Goal: Task Accomplishment & Management: Manage account settings

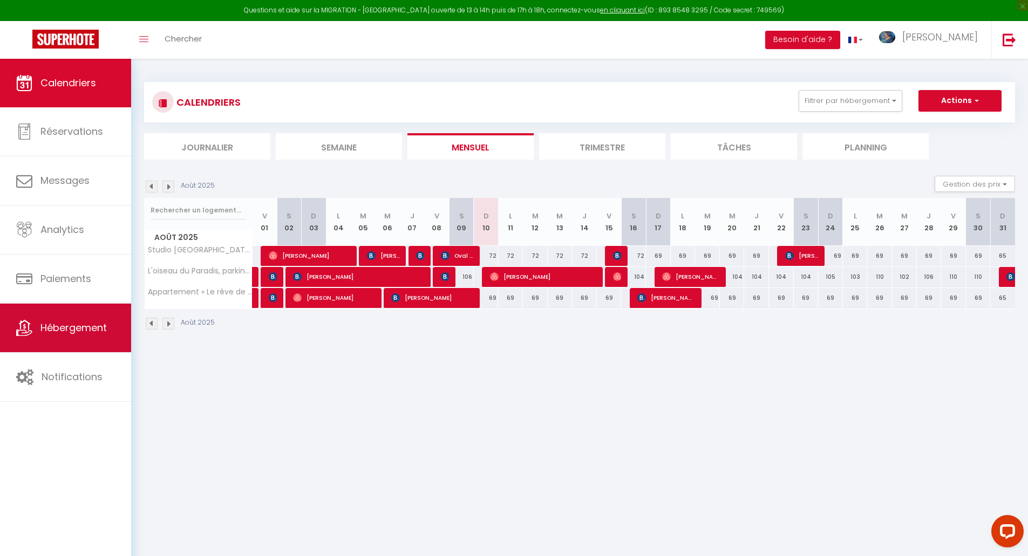
click at [74, 336] on link "Hébergement" at bounding box center [65, 328] width 131 height 49
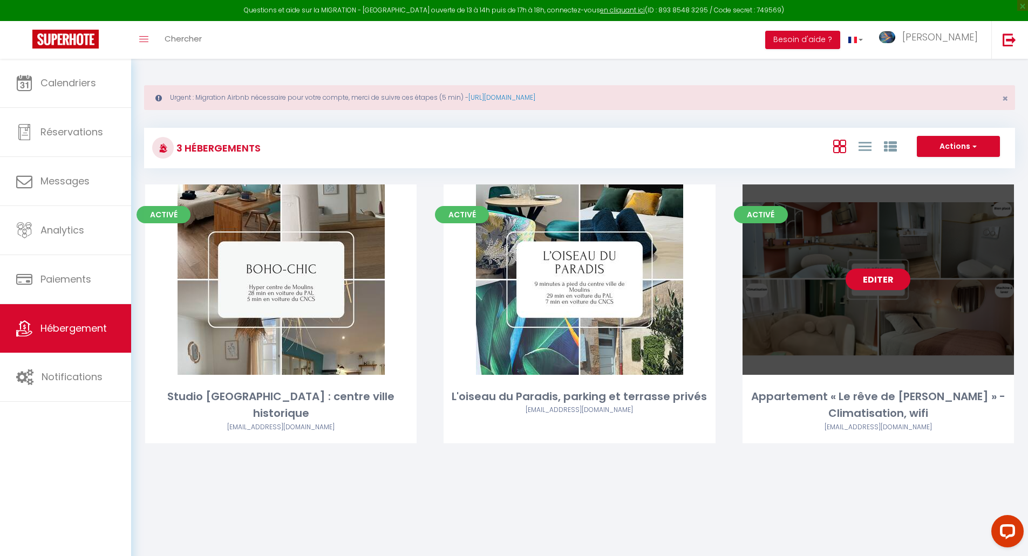
click at [902, 280] on link "Editer" at bounding box center [878, 280] width 65 height 22
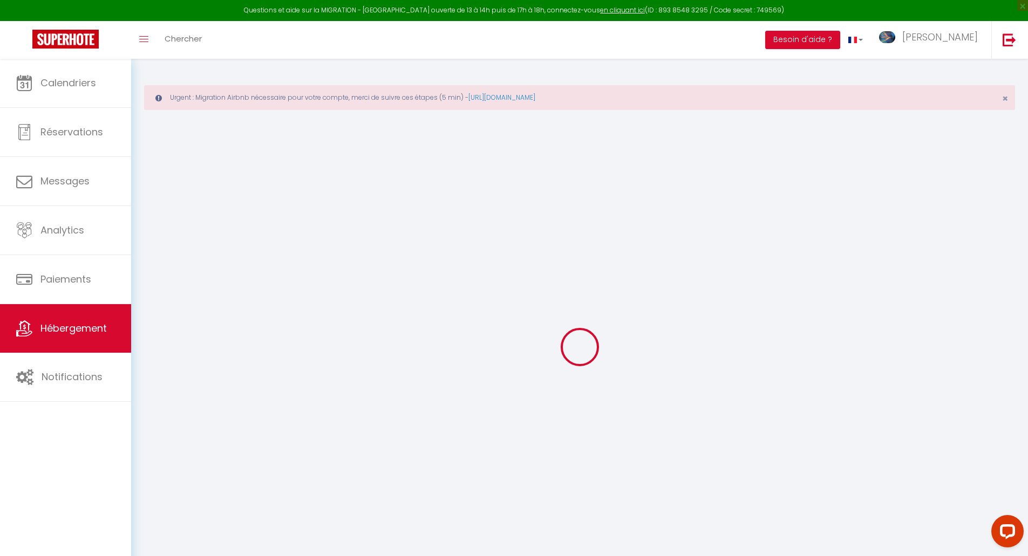
select select
checkbox input "false"
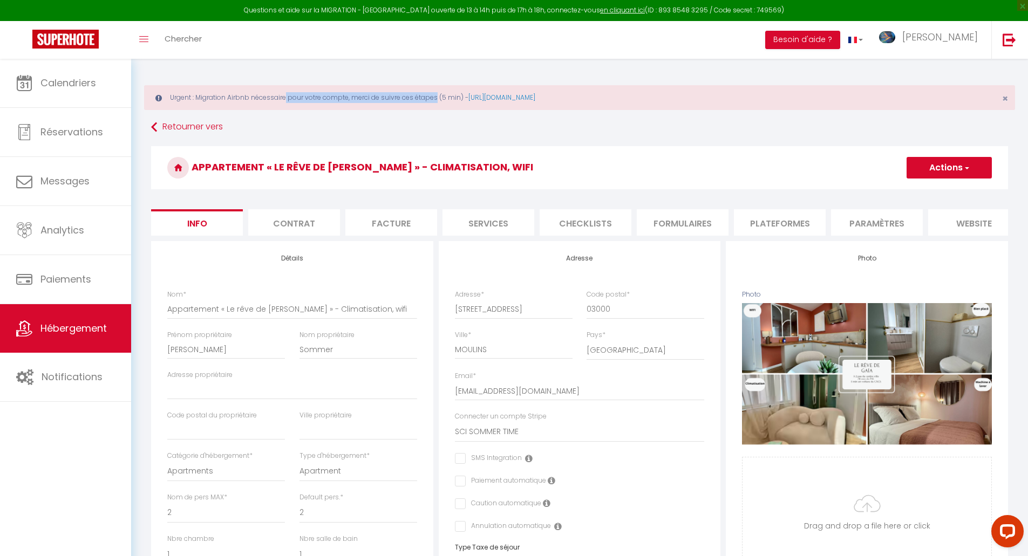
drag, startPoint x: 244, startPoint y: 99, endPoint x: 399, endPoint y: 98, distance: 154.9
click at [399, 98] on div "Urgent : Migration Airbnb nécessaire pour votre compte, merci de suivre ces éta…" at bounding box center [579, 97] width 871 height 25
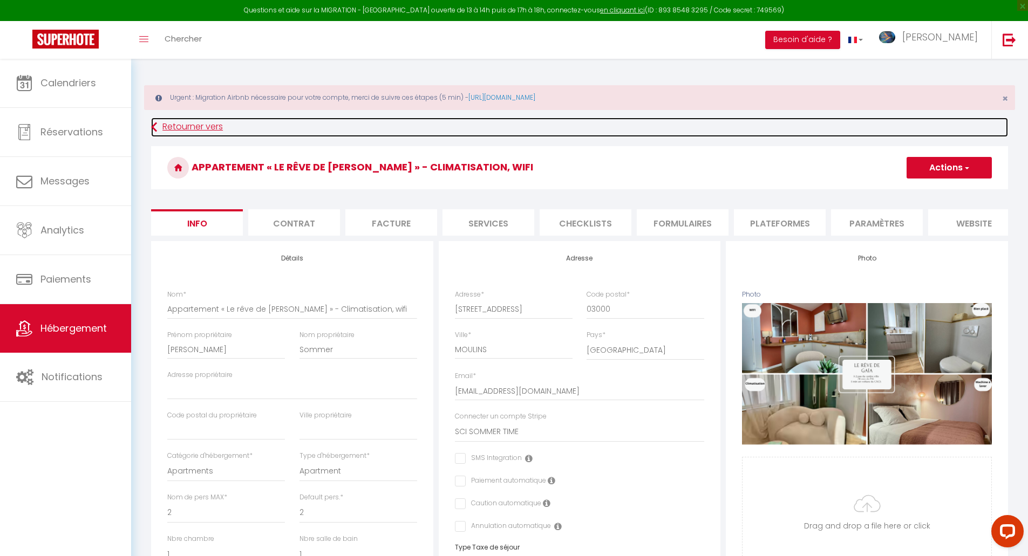
click at [534, 130] on link "Retourner vers" at bounding box center [579, 127] width 857 height 19
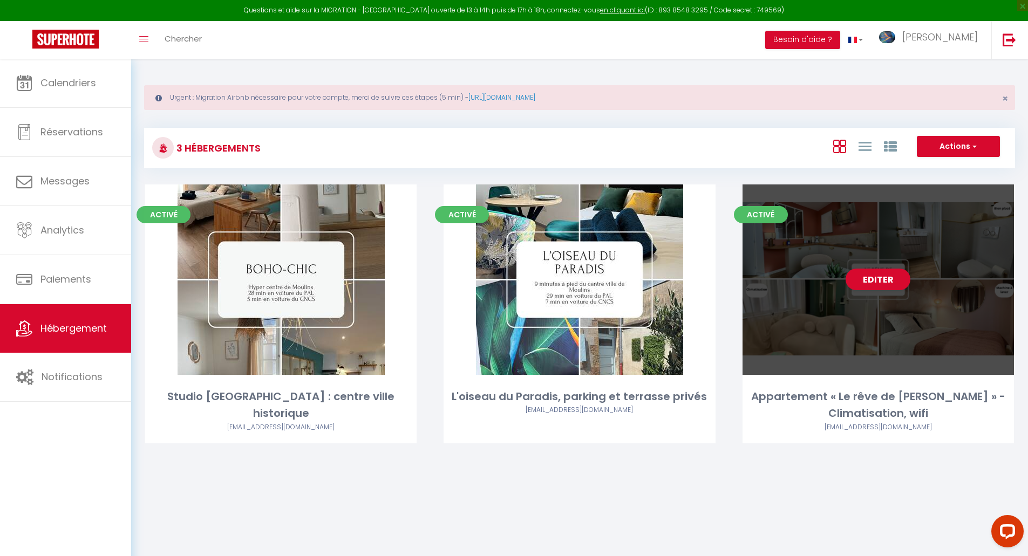
click at [847, 288] on div "Editer" at bounding box center [878, 280] width 271 height 191
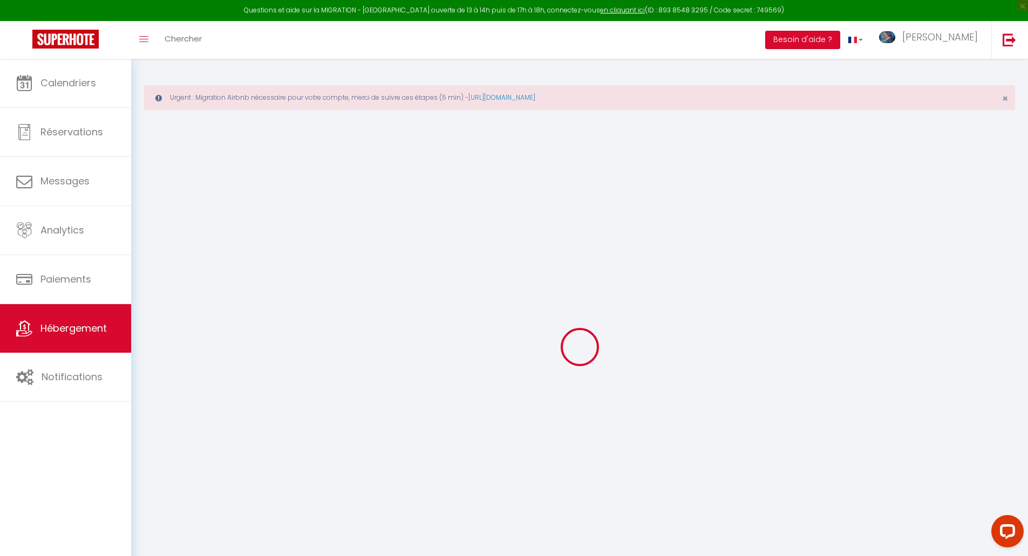
select select "+ 20 %"
select select "+ 25 %"
select select "+ 3 %"
checkbox input "false"
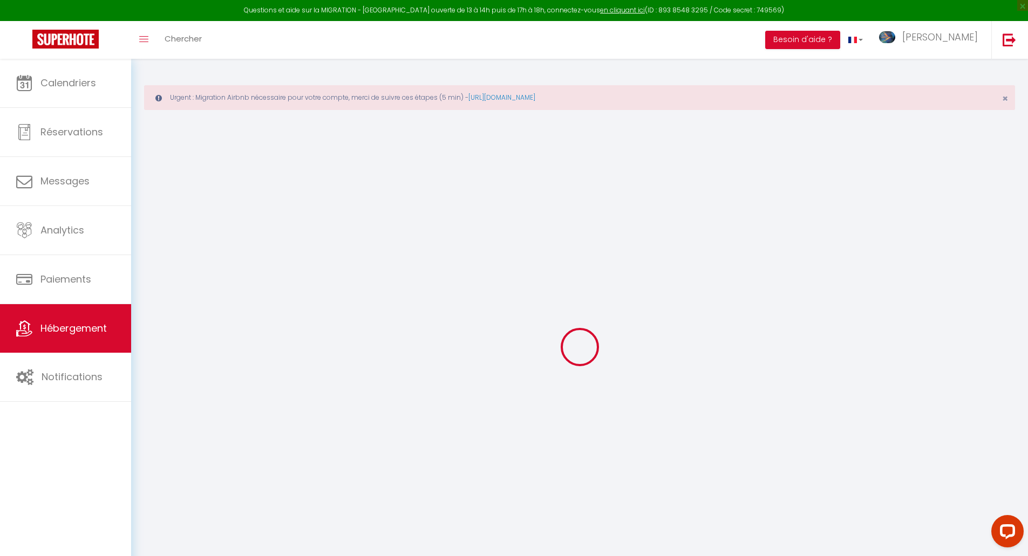
checkbox input "false"
select select "16:00"
select select
select select "11:00"
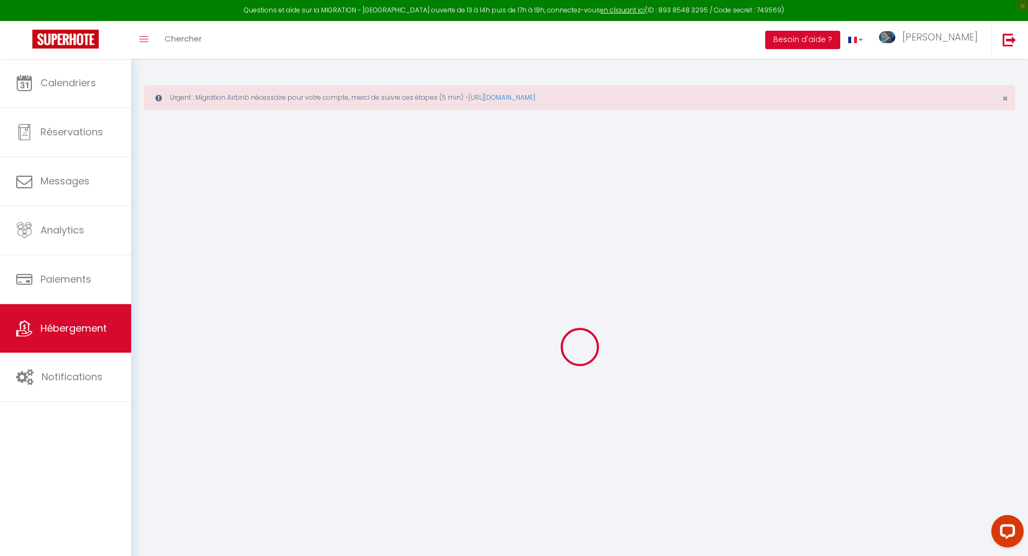
select select "15"
select select "8623-1436413668384066152"
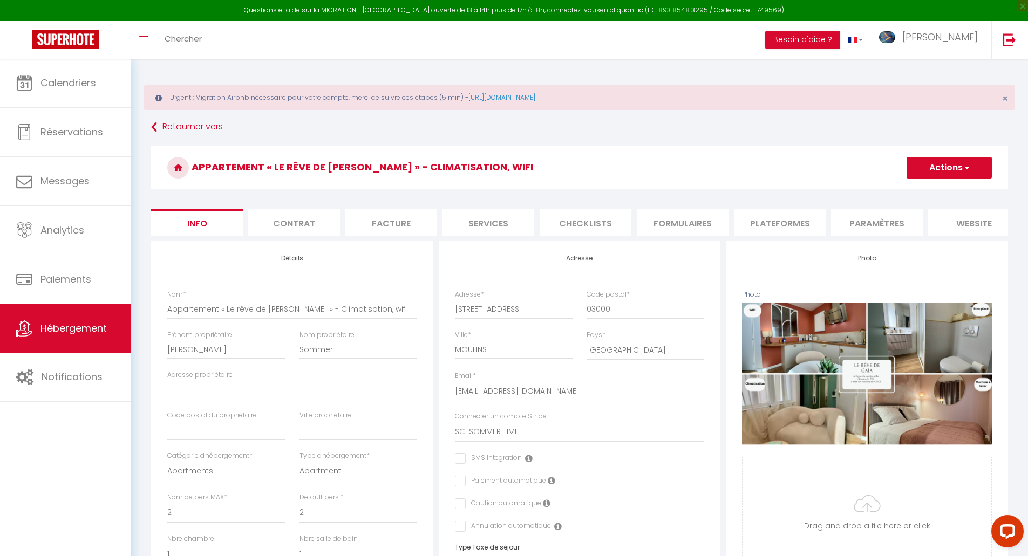
click at [762, 223] on li "Plateformes" at bounding box center [780, 222] width 92 height 26
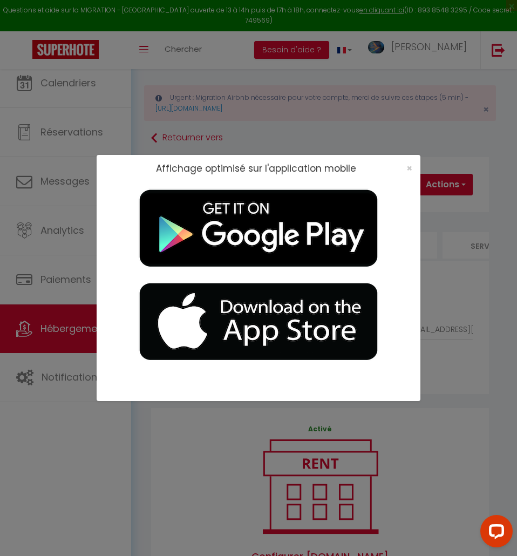
click at [316, 114] on div "Affichage optimisé sur l'application mobile ×" at bounding box center [259, 278] width 324 height 556
click at [409, 167] on span "×" at bounding box center [409, 167] width 6 height 13
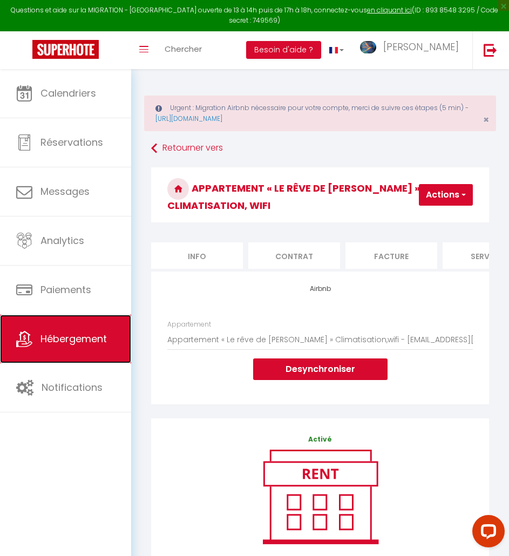
click at [70, 350] on link "Hébergement" at bounding box center [65, 339] width 131 height 49
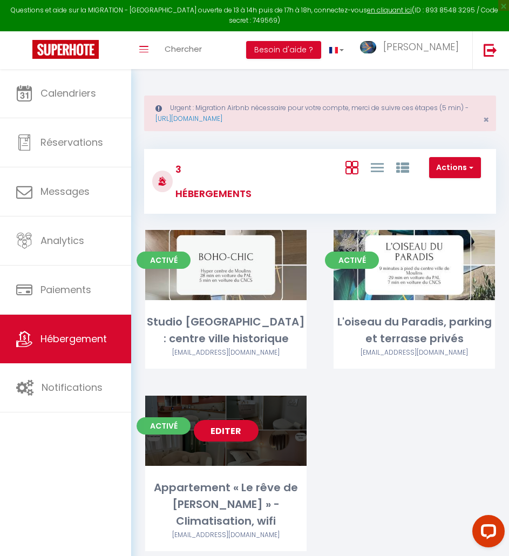
click at [253, 429] on link "Editer" at bounding box center [226, 431] width 65 height 22
select select "3"
select select "2"
select select "1"
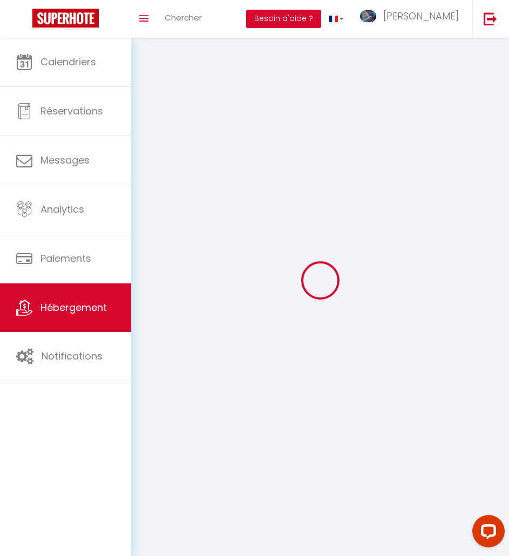
select select
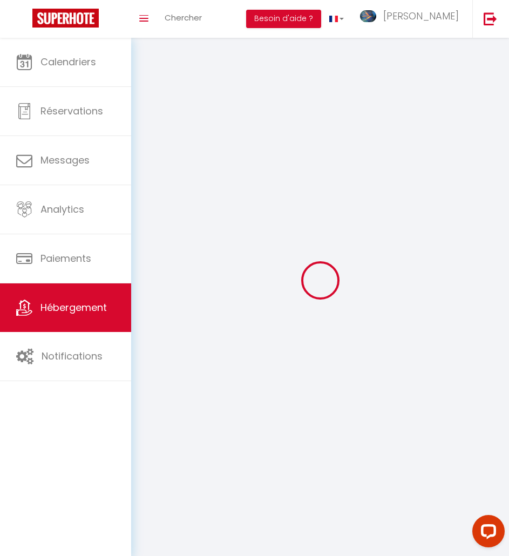
checkbox input "false"
select select
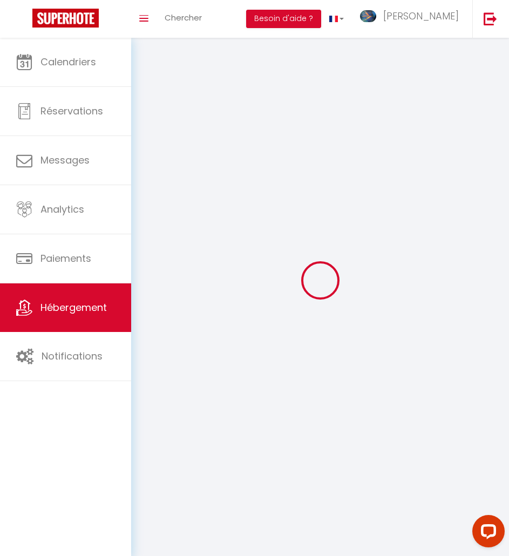
select select
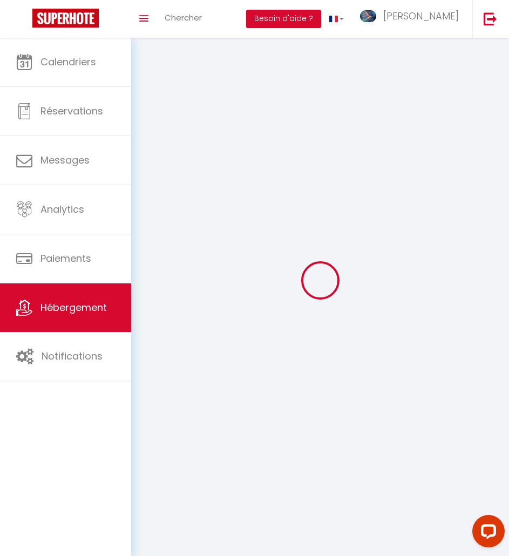
select select
checkbox input "false"
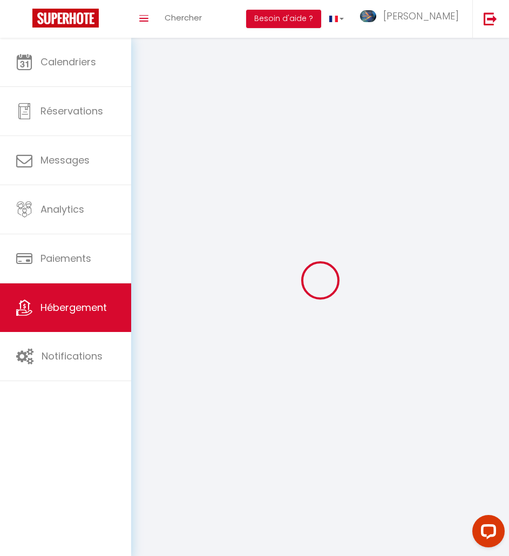
select select
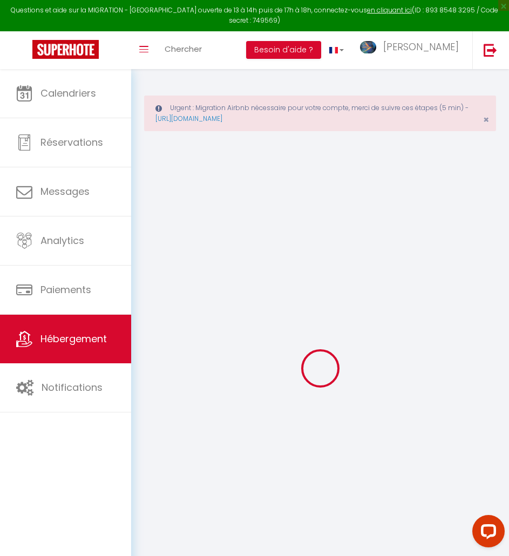
checkbox input "false"
select select "16:00"
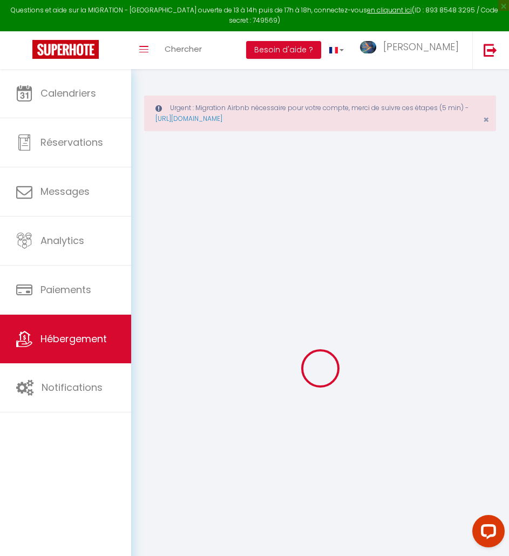
select select
select select "11:00"
select select "15"
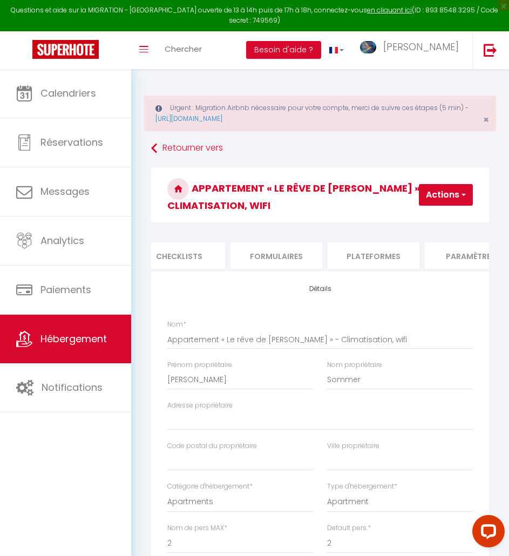
scroll to position [0, 408]
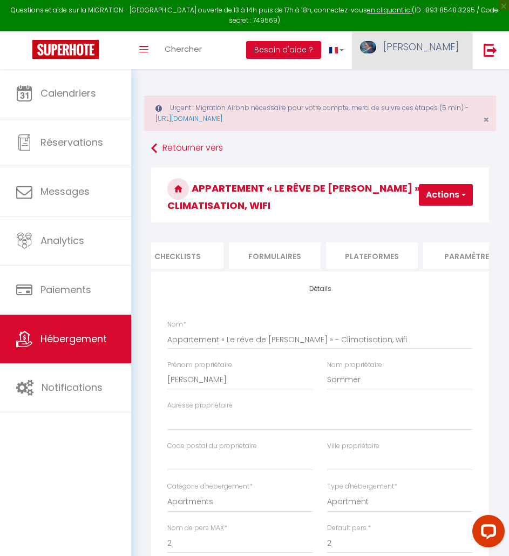
click at [420, 47] on link "[PERSON_NAME]" at bounding box center [412, 50] width 120 height 38
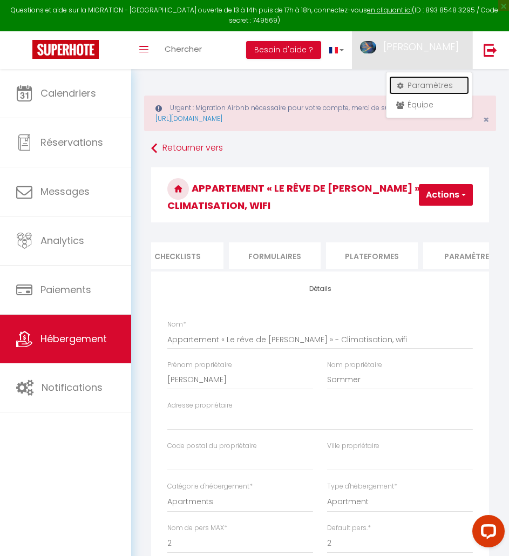
click at [421, 80] on link "Paramètres" at bounding box center [429, 85] width 80 height 18
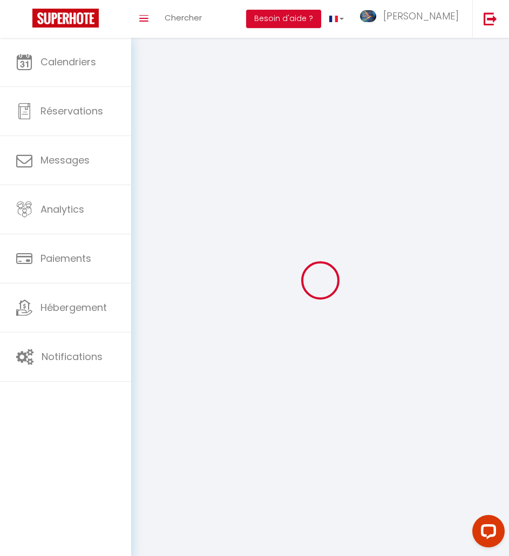
select select
type input "[PERSON_NAME]"
type input "Puron"
type input "0695654525"
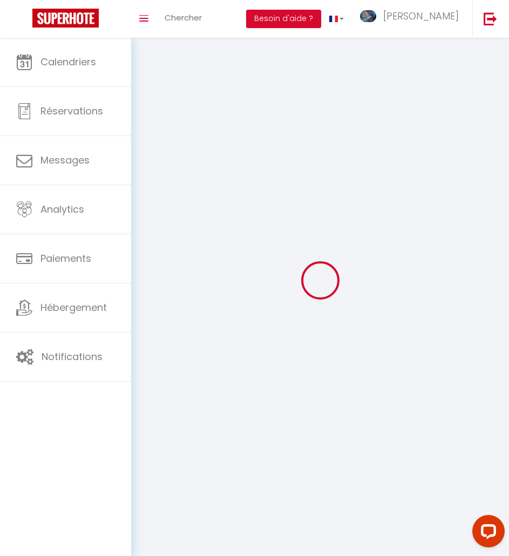
type input "[STREET_ADDRESS][PERSON_NAME]"
type input "03400"
type input "Moulins"
type input "IKBWP2wEaiuPthKvSy5LddQyW"
type input "i3ozJB3AzBhxktOWCkfcIZKDk"
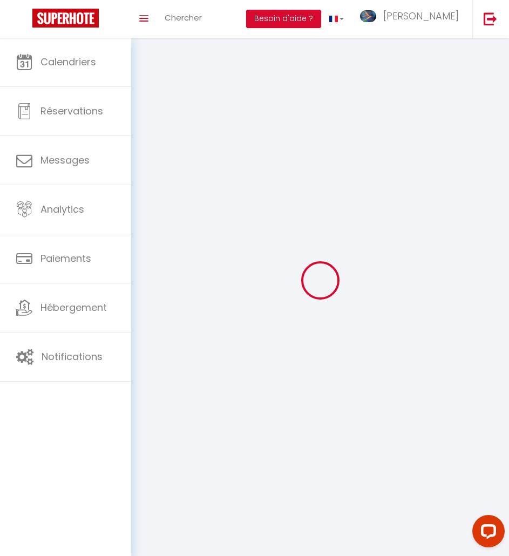
type input "[URL][DOMAIN_NAME]"
type input "IKBWP2wEaiuPthKvSy5LddQyW"
type input "i3ozJB3AzBhxktOWCkfcIZKDk"
type input "[URL][DOMAIN_NAME]"
select select "28"
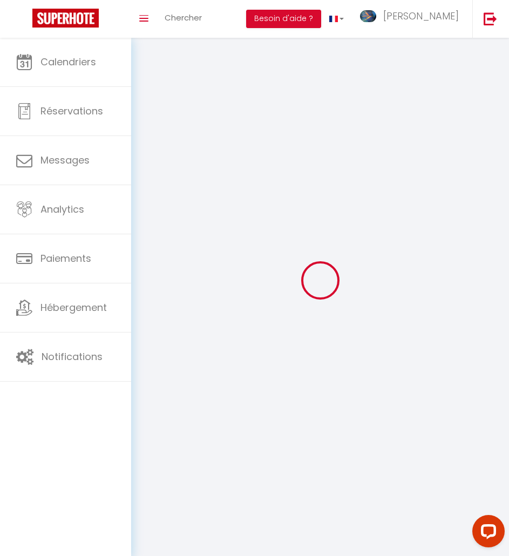
select select "fr"
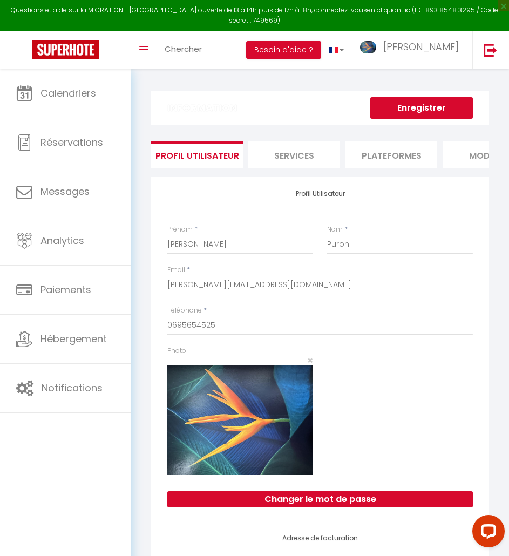
click at [371, 155] on li "Plateformes" at bounding box center [391, 154] width 92 height 26
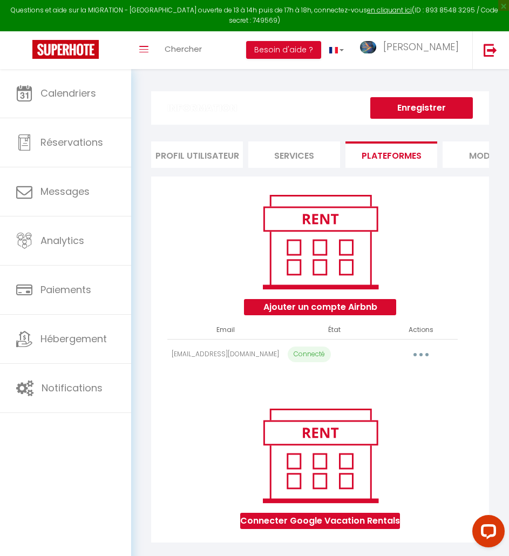
scroll to position [54, 0]
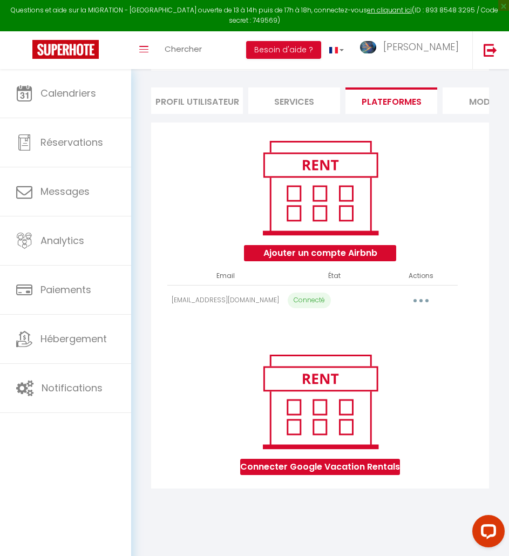
click at [419, 302] on icon "button" at bounding box center [420, 300] width 3 height 3
click at [407, 310] on button "button" at bounding box center [421, 300] width 29 height 21
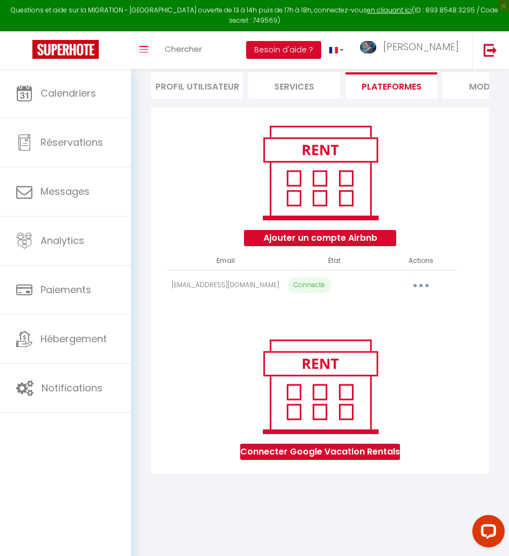
click at [407, 291] on button "button" at bounding box center [421, 285] width 29 height 21
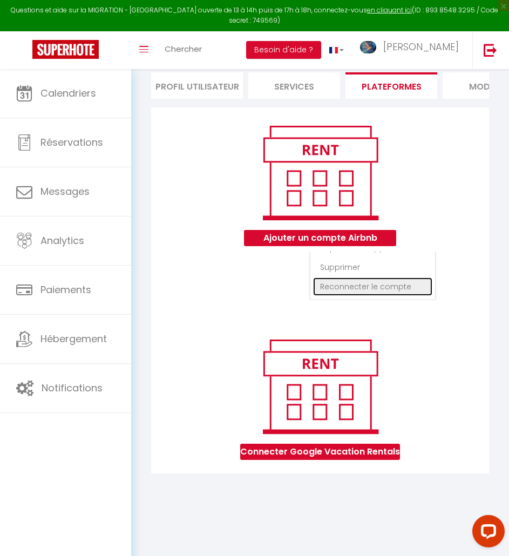
click at [378, 295] on link "Reconnecter le compte" at bounding box center [372, 286] width 119 height 18
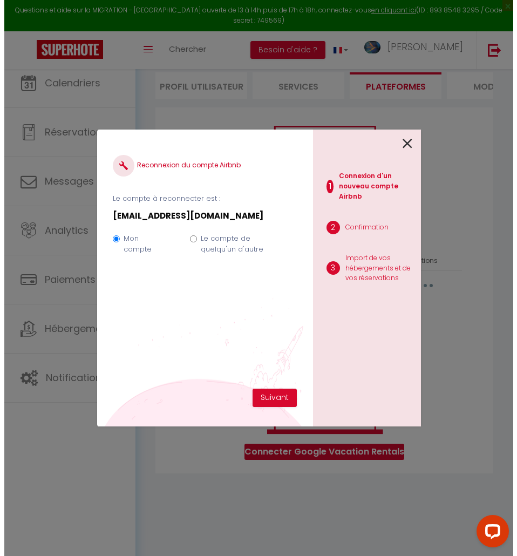
scroll to position [0, 0]
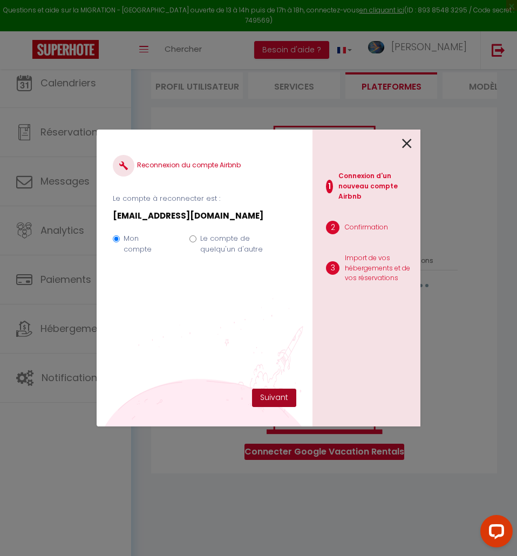
click at [278, 397] on button "Suivant" at bounding box center [274, 398] width 44 height 18
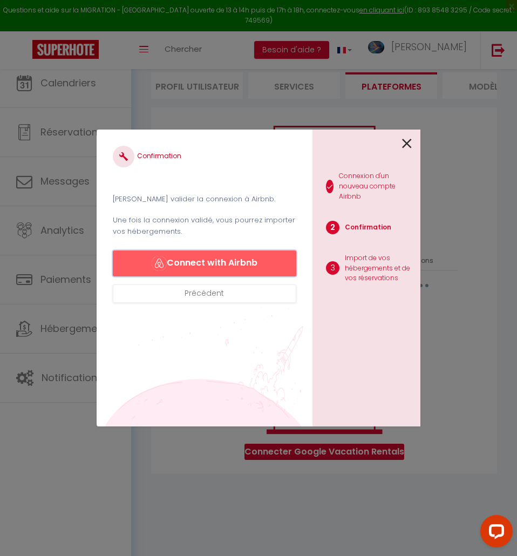
click at [226, 263] on button "Connect with Airbnb" at bounding box center [204, 263] width 183 height 26
click at [241, 263] on button "Connect with Airbnb" at bounding box center [204, 263] width 183 height 26
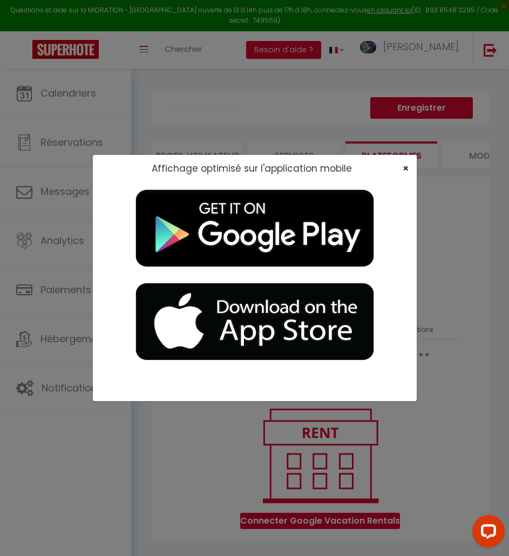
click at [409, 169] on div "×" at bounding box center [402, 168] width 27 height 11
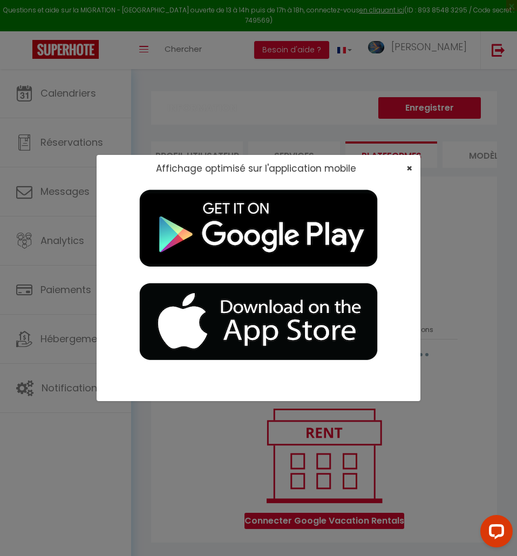
select select "72198"
select select "72200"
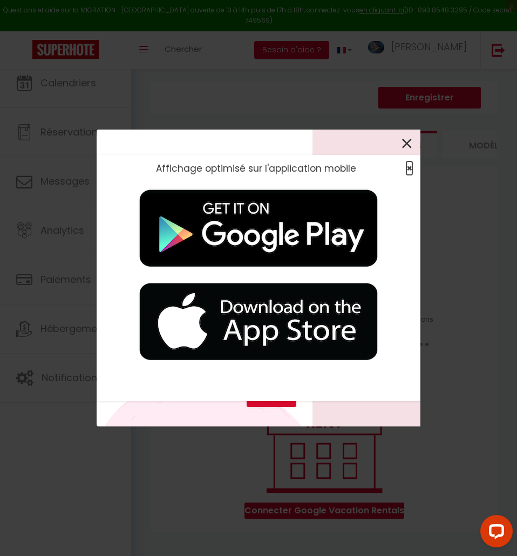
click at [407, 165] on span "×" at bounding box center [409, 167] width 6 height 13
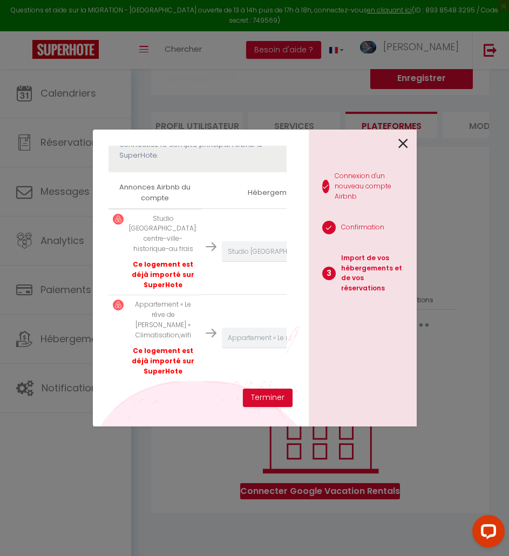
scroll to position [54, 0]
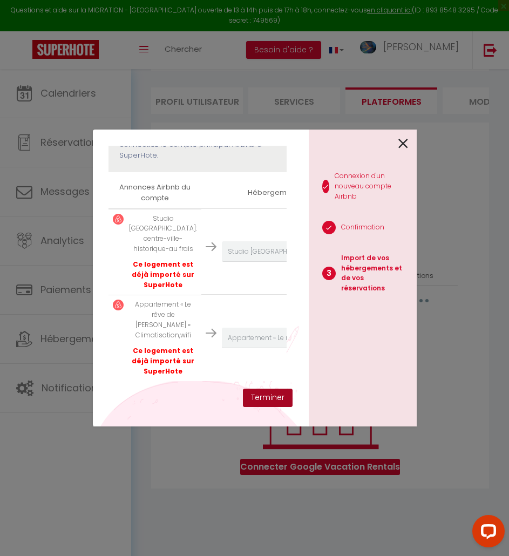
click at [267, 397] on button "Terminer" at bounding box center [268, 398] width 50 height 18
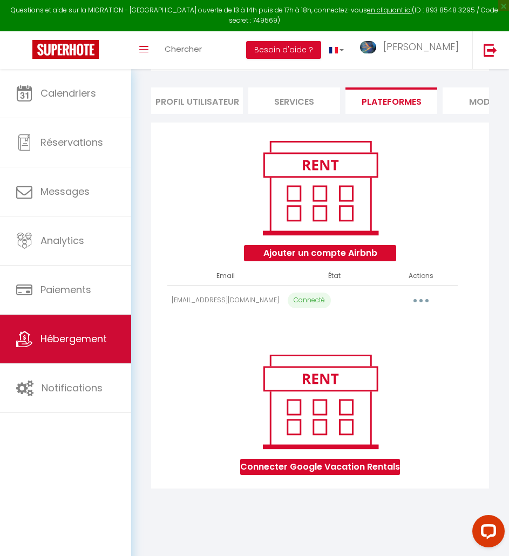
click at [60, 339] on span "Hébergement" at bounding box center [73, 338] width 66 height 13
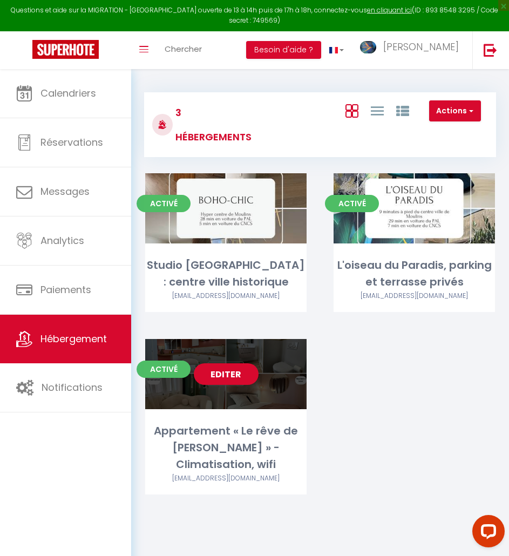
click at [234, 374] on link "Editer" at bounding box center [226, 374] width 65 height 22
select select "3"
select select "2"
select select "1"
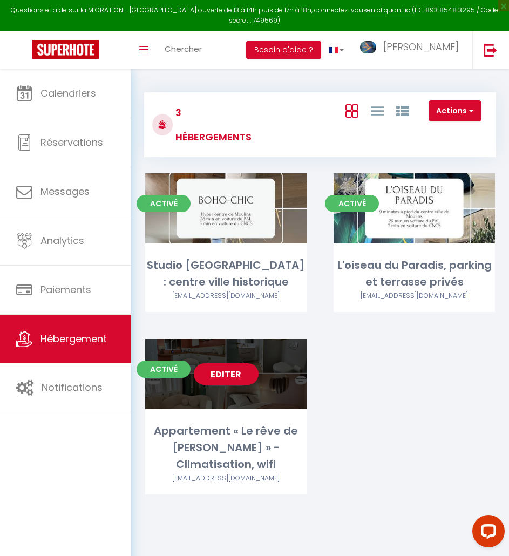
select select
select select "28"
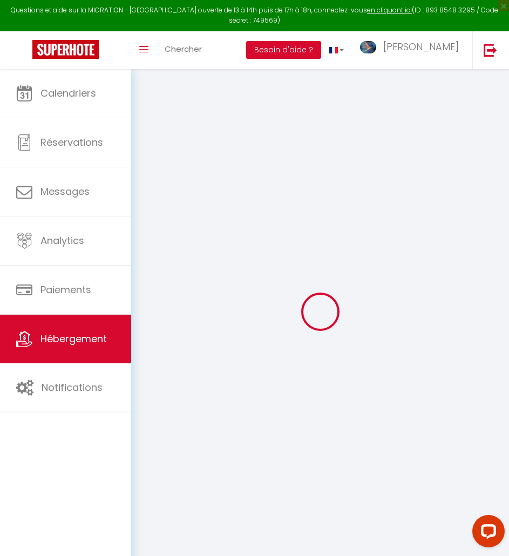
select select
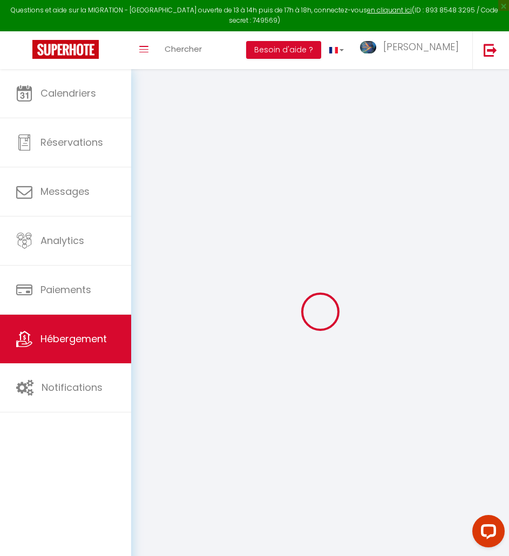
select select
checkbox input "false"
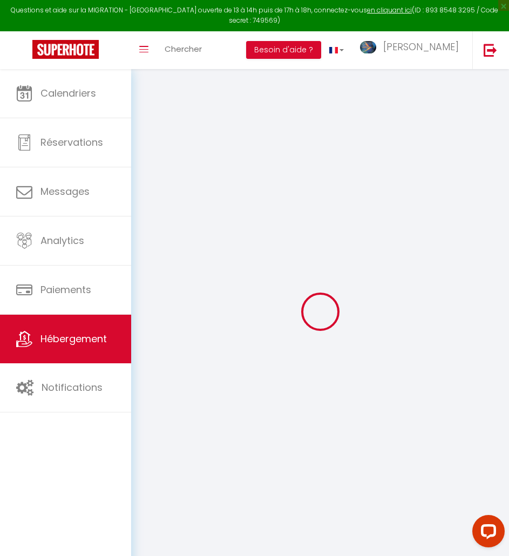
select select
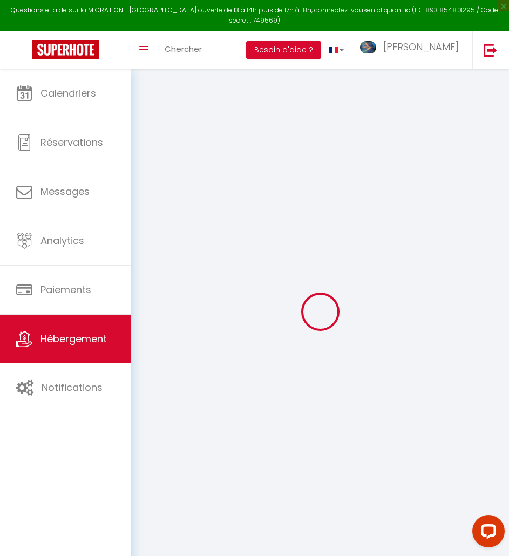
select select
checkbox input "false"
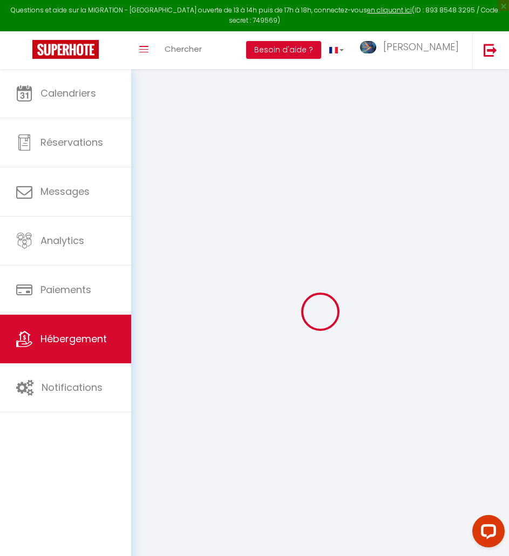
checkbox input "false"
select select
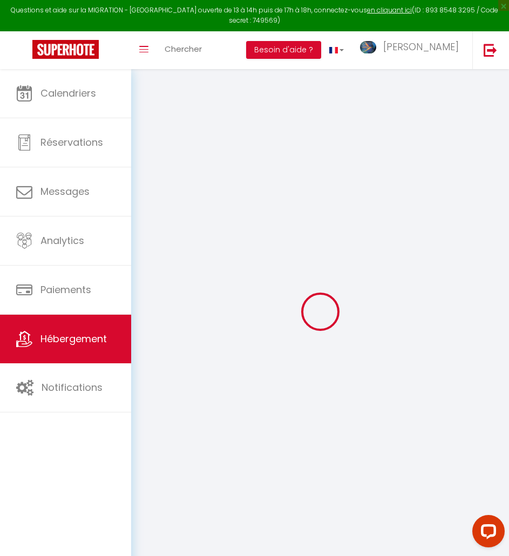
select select
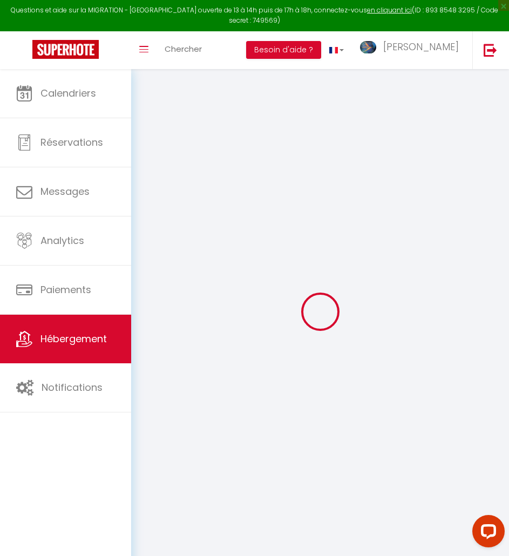
checkbox input "false"
select select
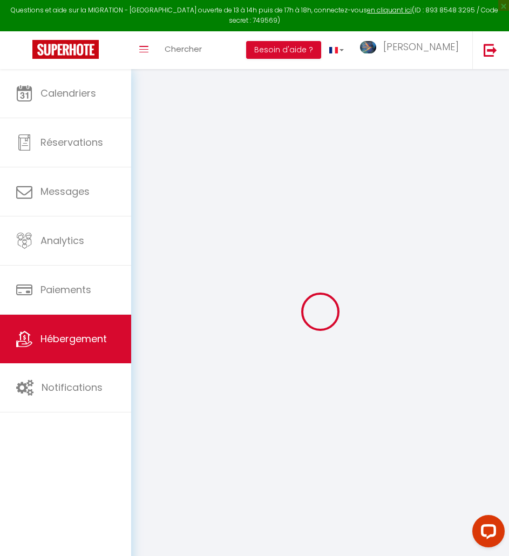
select select
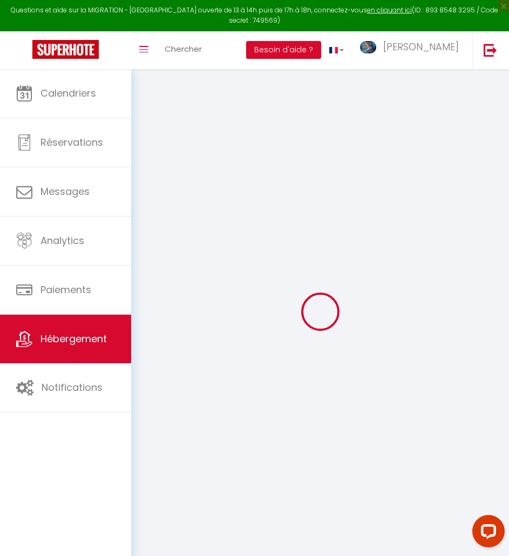
select select
checkbox input "false"
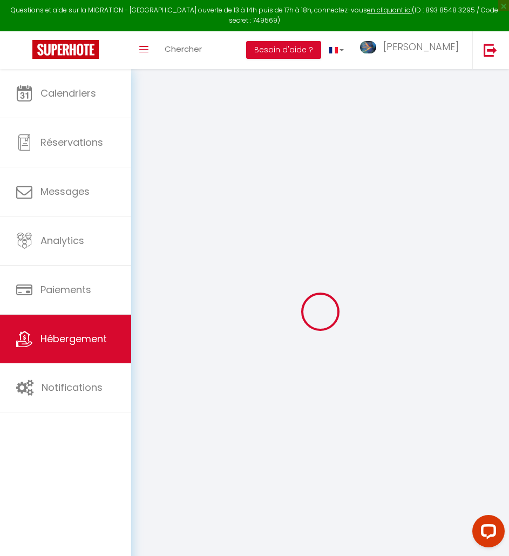
checkbox input "false"
select select
type input "Appartement « Le rêve de [PERSON_NAME] » - Climatisation, wifi"
type input "[PERSON_NAME]"
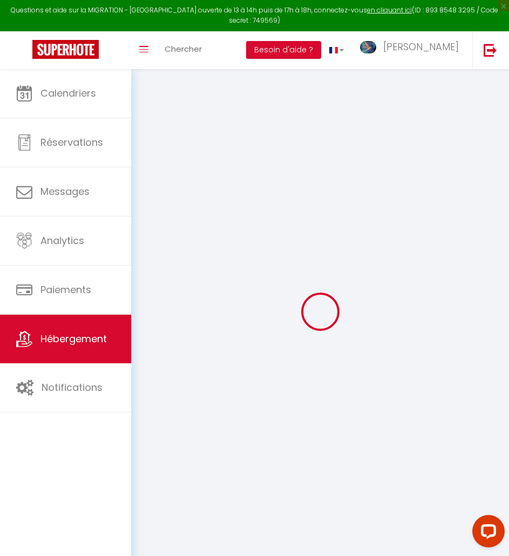
type input "Sommer"
select select "2"
type input "69"
type input "30"
type input "5.5"
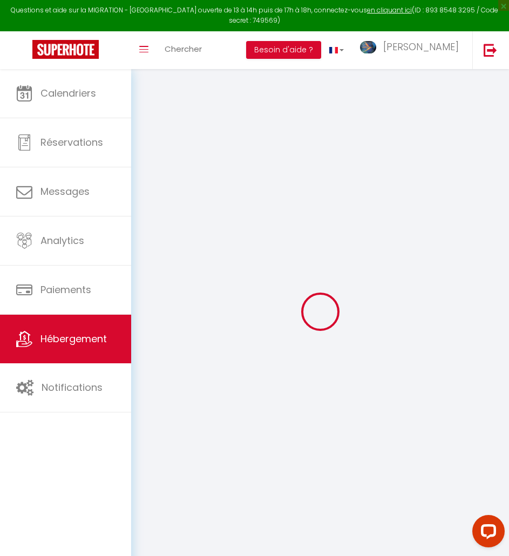
type input "3.30"
type input "300"
select select
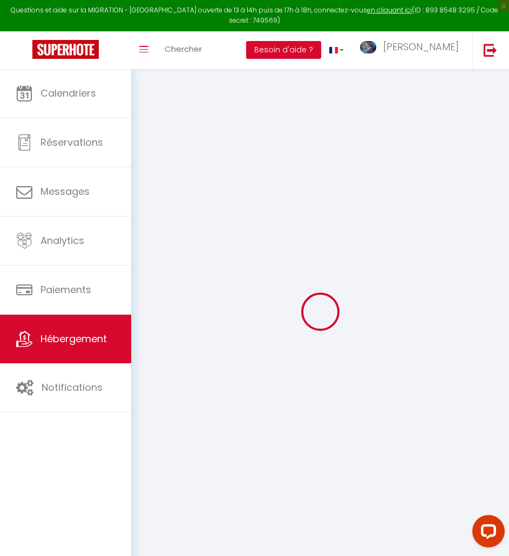
select select
type input "[STREET_ADDRESS]"
type input "03000"
type input "MOULINS"
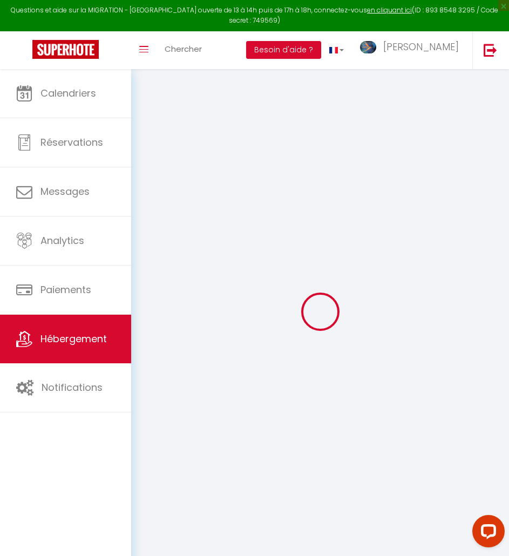
type input "[EMAIL_ADDRESS][DOMAIN_NAME]"
select select "15119"
checkbox input "false"
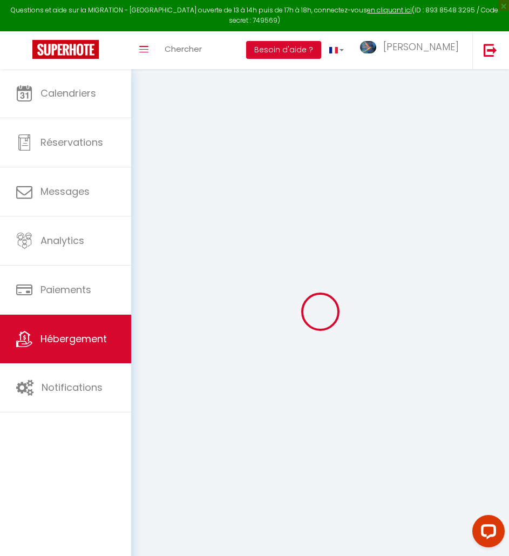
checkbox input "false"
radio input "true"
type input "0"
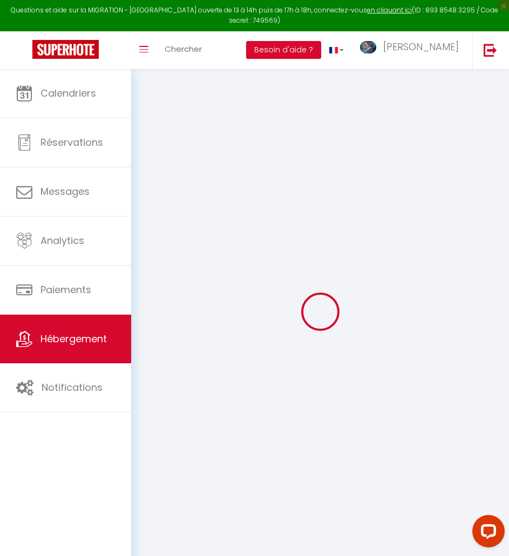
type input "0"
select select
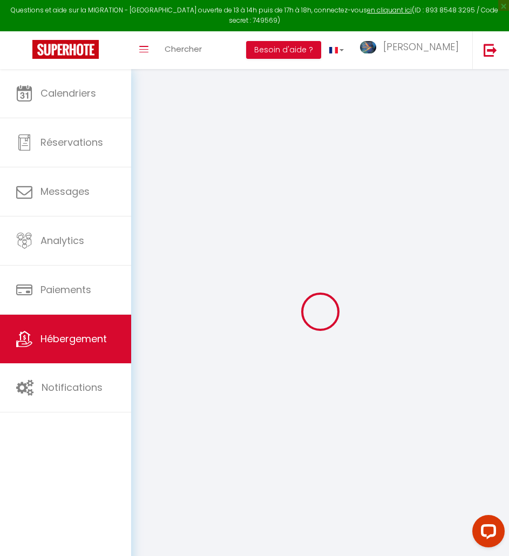
select select
checkbox input "false"
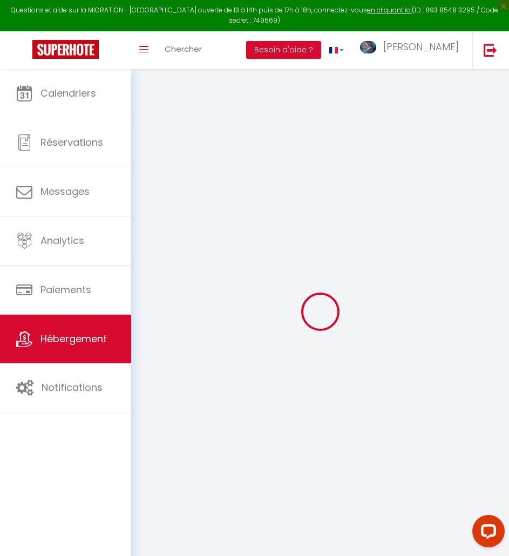
select select
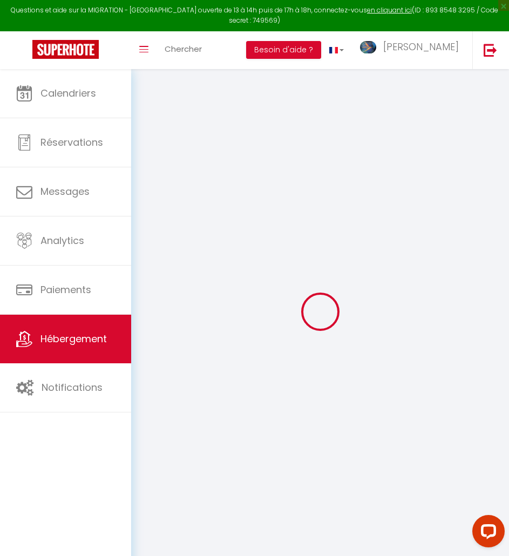
checkbox input "false"
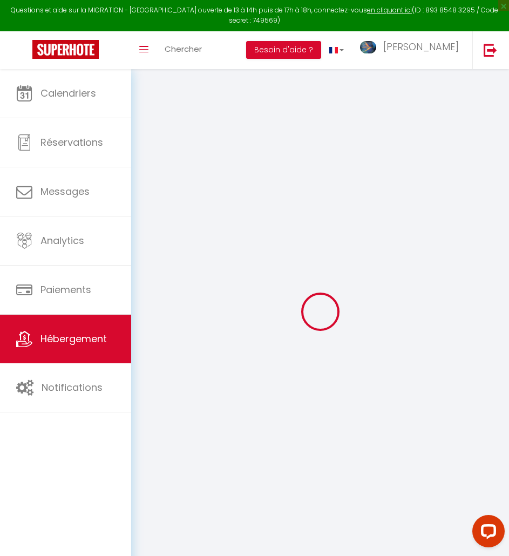
checkbox input "false"
select select "16:00"
select select
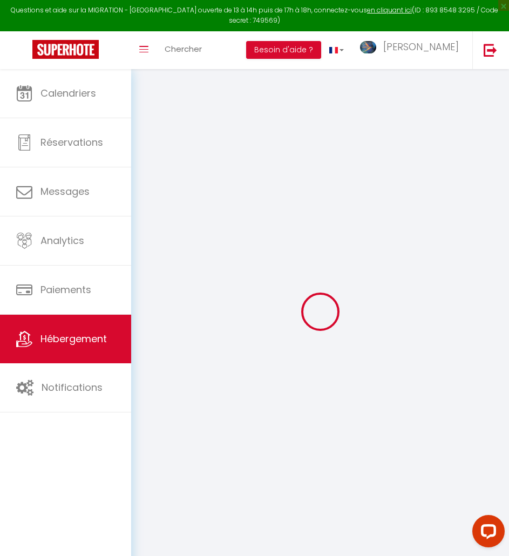
select select "11:00"
select select "15"
select select "48936"
select select "+ 20 %"
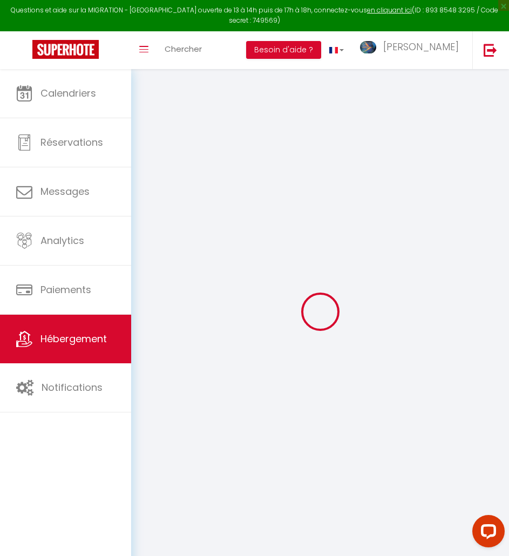
select select "+ 25 %"
select select "+ 3 %"
select select
checkbox input "false"
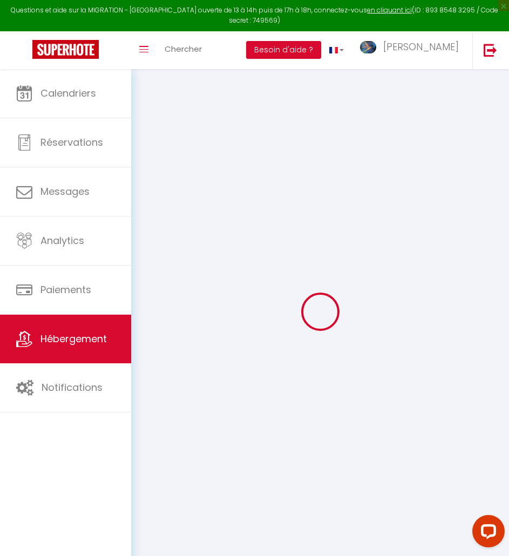
checkbox input "false"
select select
checkbox input "false"
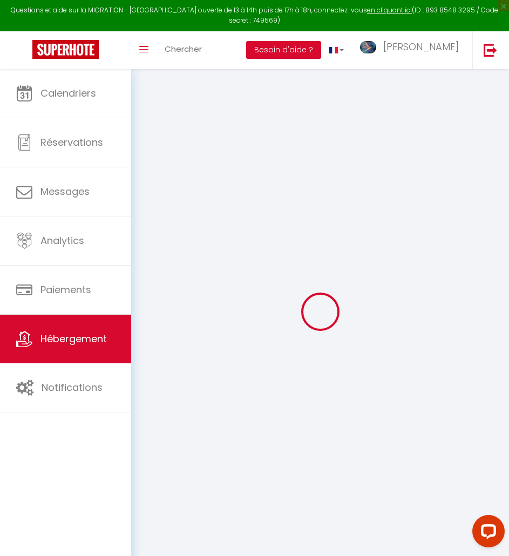
checkbox input "false"
select select "8623-1436413668384066152"
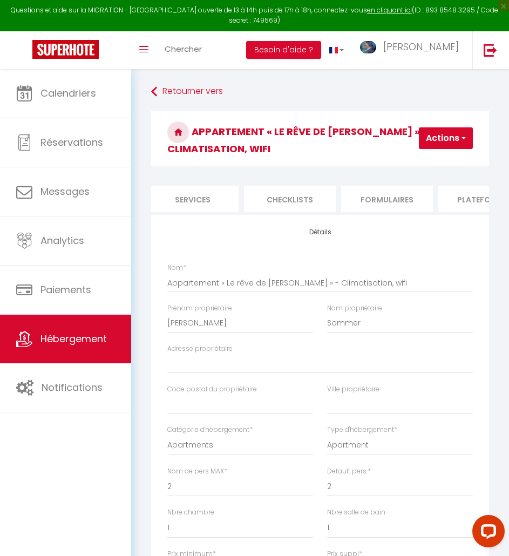
scroll to position [0, 591]
click at [212, 186] on li "Plateformes" at bounding box center [188, 199] width 92 height 26
select select
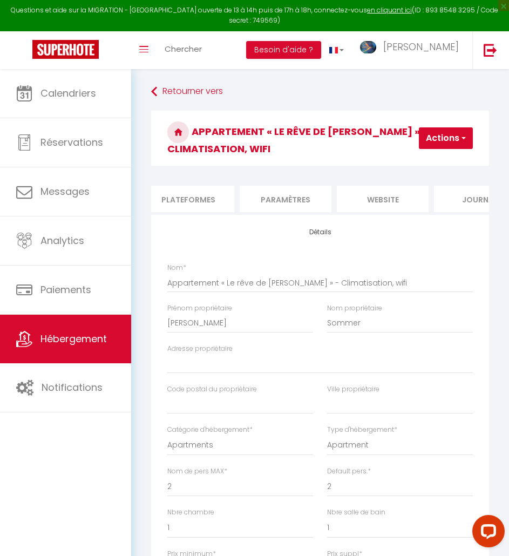
select select
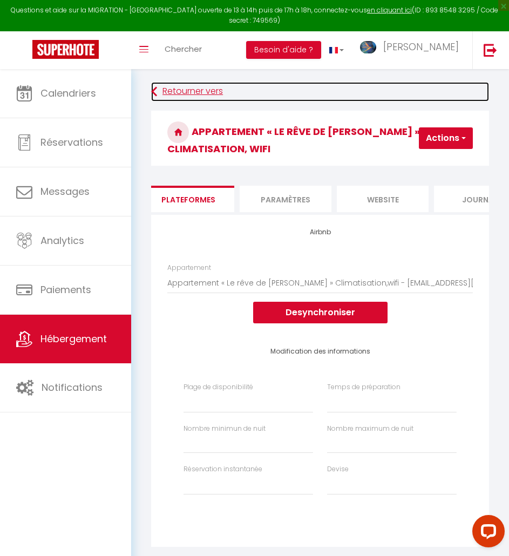
click at [201, 90] on link "Retourner vers" at bounding box center [320, 91] width 338 height 19
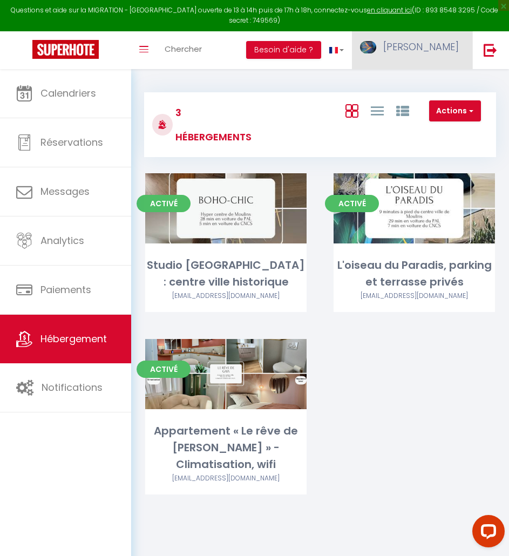
click at [419, 50] on link "[PERSON_NAME]" at bounding box center [412, 50] width 120 height 38
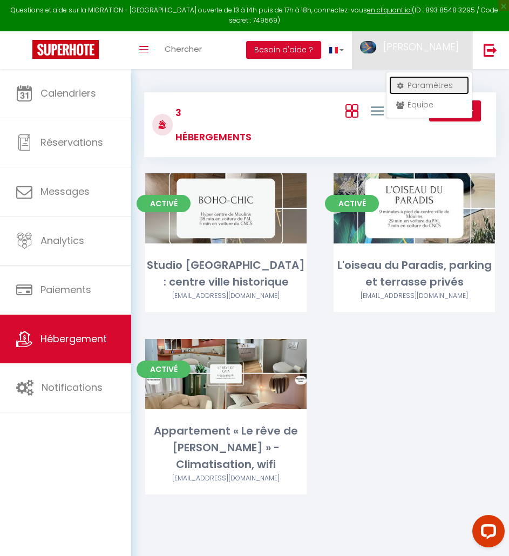
click at [429, 87] on link "Paramètres" at bounding box center [429, 85] width 80 height 18
select select "28"
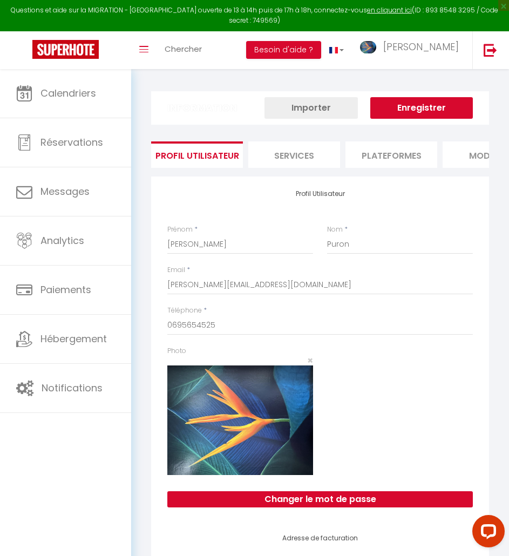
type input "IKBWP2wEaiuPthKvSy5LddQyW"
type input "i3ozJB3AzBhxktOWCkfcIZKDk"
type input "[URL][DOMAIN_NAME]"
select select "fr"
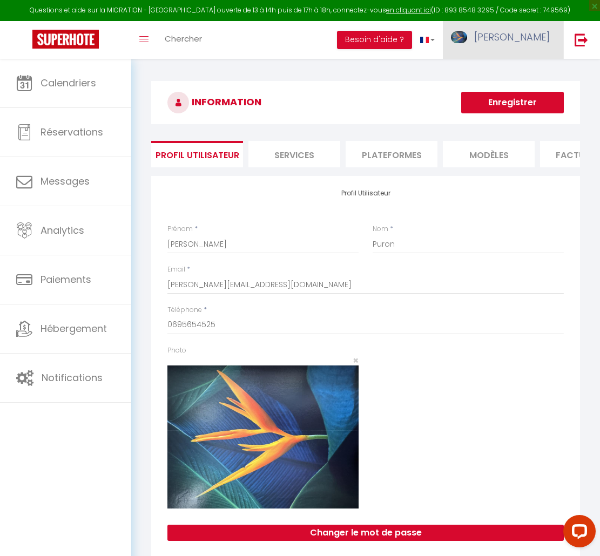
click at [516, 31] on span "[PERSON_NAME]" at bounding box center [512, 36] width 76 height 13
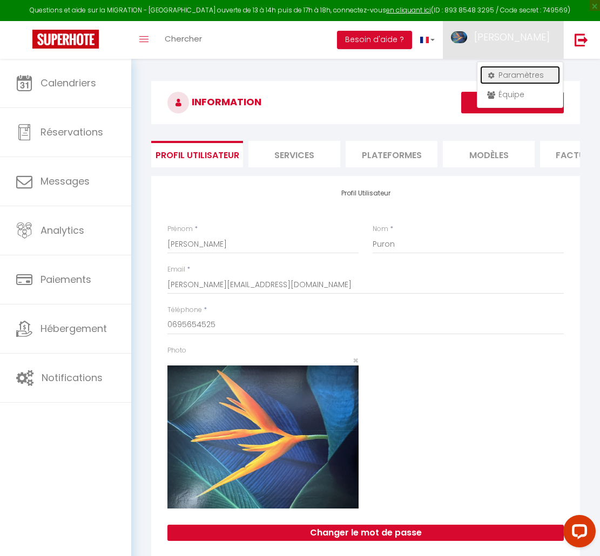
click at [516, 74] on link "Paramètres" at bounding box center [520, 75] width 80 height 18
click at [373, 156] on li "Plateformes" at bounding box center [391, 154] width 92 height 26
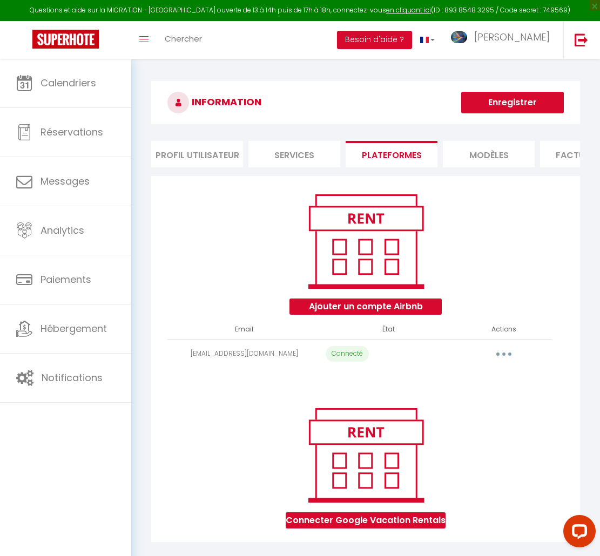
click at [317, 159] on li "Services" at bounding box center [294, 154] width 92 height 26
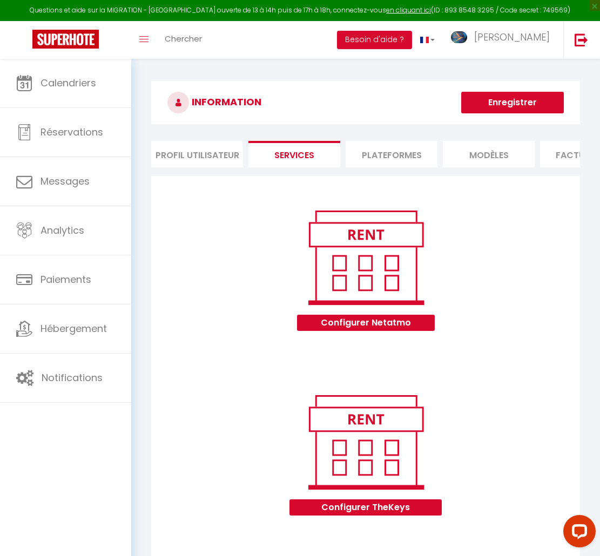
click at [362, 159] on li "Plateformes" at bounding box center [391, 154] width 92 height 26
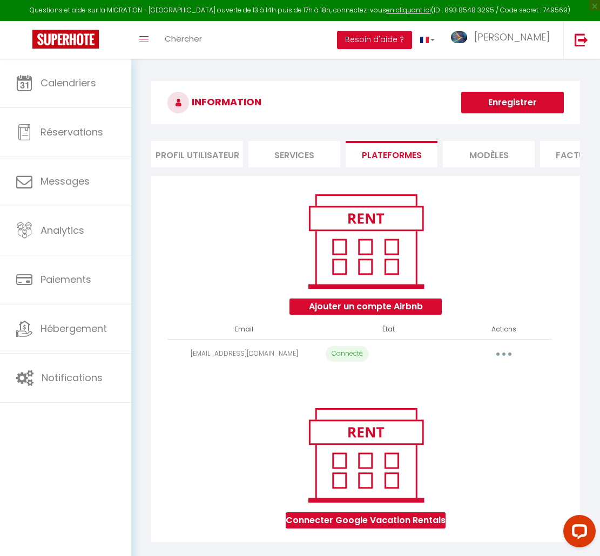
click at [324, 159] on li "Services" at bounding box center [294, 154] width 92 height 26
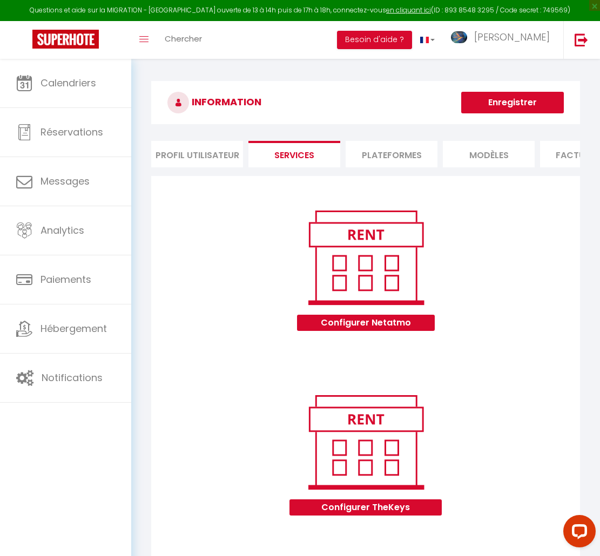
click at [375, 148] on li "Plateformes" at bounding box center [391, 154] width 92 height 26
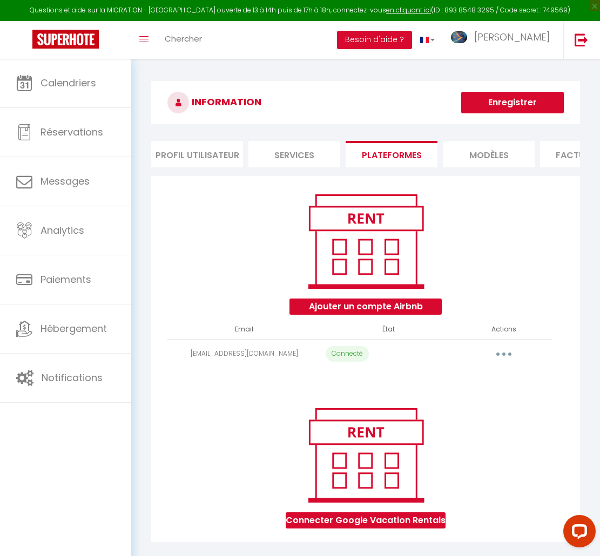
click at [287, 149] on li "Services" at bounding box center [294, 154] width 92 height 26
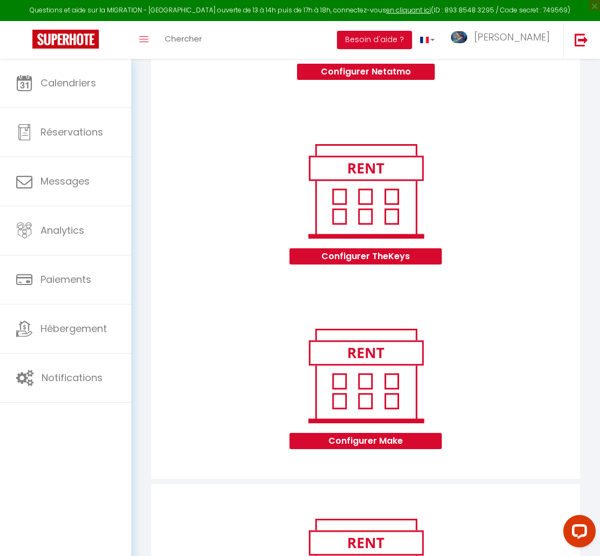
scroll to position [270, 0]
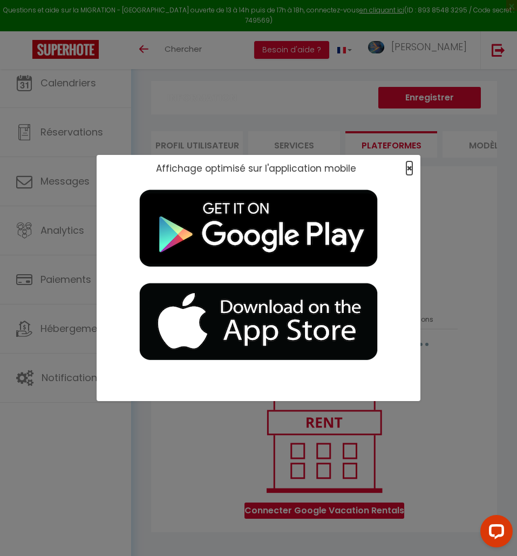
click at [408, 169] on span "×" at bounding box center [409, 167] width 6 height 13
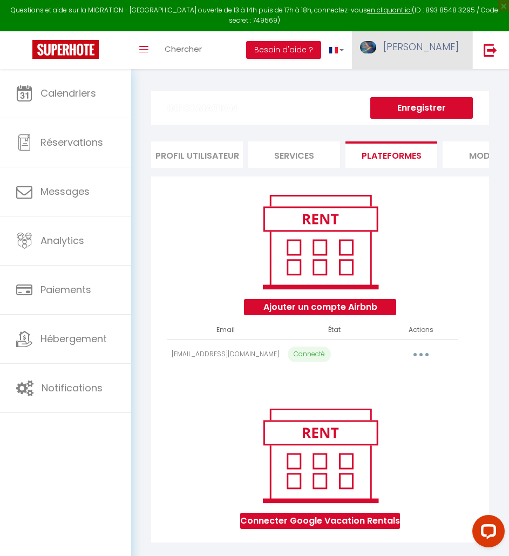
click at [441, 54] on link "[PERSON_NAME]" at bounding box center [412, 50] width 120 height 38
select select "72198"
select select "72200"
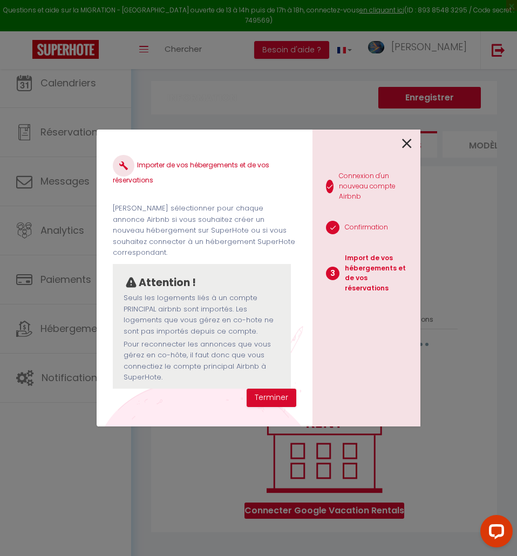
click at [403, 140] on icon at bounding box center [407, 143] width 10 height 16
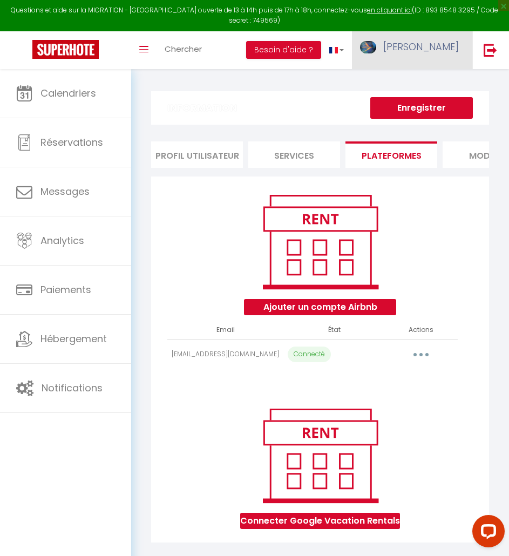
click at [445, 51] on span "[PERSON_NAME]" at bounding box center [421, 46] width 76 height 13
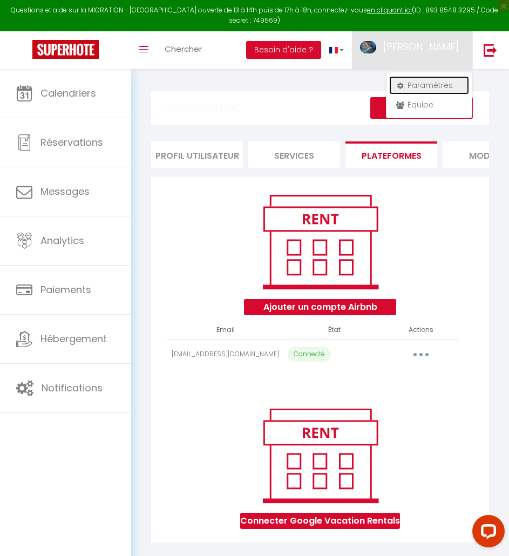
click at [431, 79] on link "Paramètres" at bounding box center [429, 85] width 80 height 18
click at [416, 84] on link "Paramètres" at bounding box center [429, 85] width 80 height 18
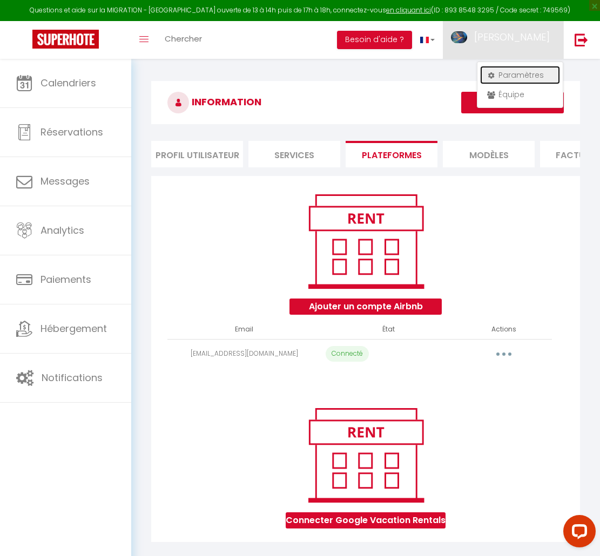
scroll to position [54, 0]
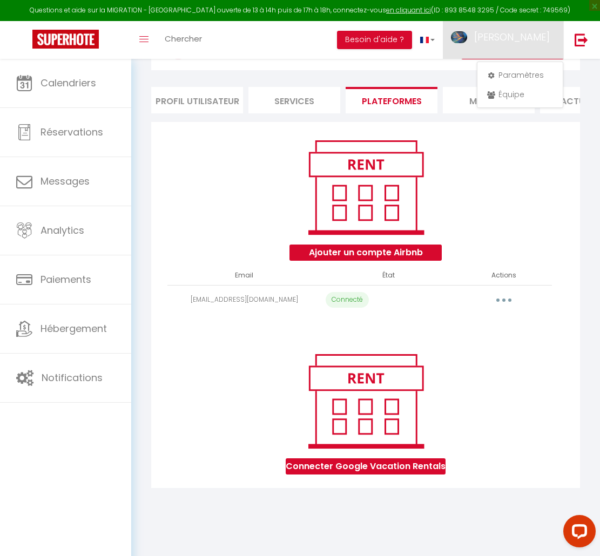
click at [508, 310] on button "button" at bounding box center [503, 300] width 29 height 21
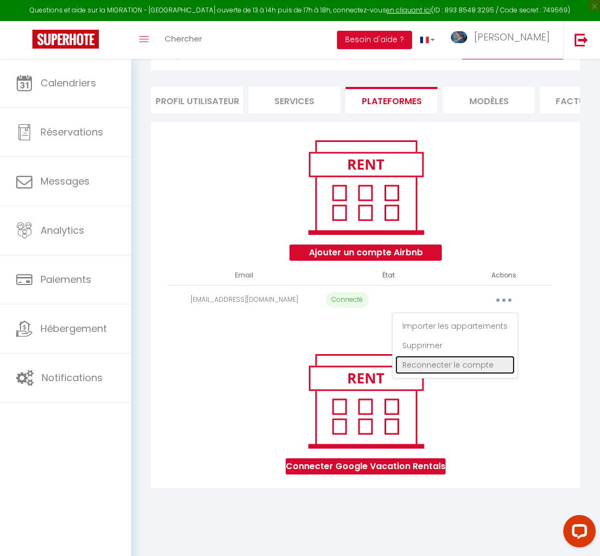
click at [480, 372] on link "Reconnecter le compte" at bounding box center [454, 365] width 119 height 18
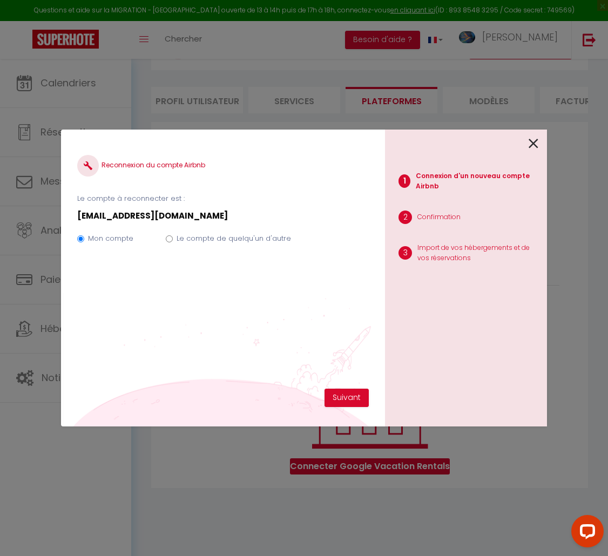
click at [247, 234] on label "Le compte de quelqu'un d'autre" at bounding box center [233, 238] width 114 height 11
click at [173, 235] on input "Le compte de quelqu'un d'autre" at bounding box center [169, 238] width 7 height 7
radio input "true"
radio input "false"
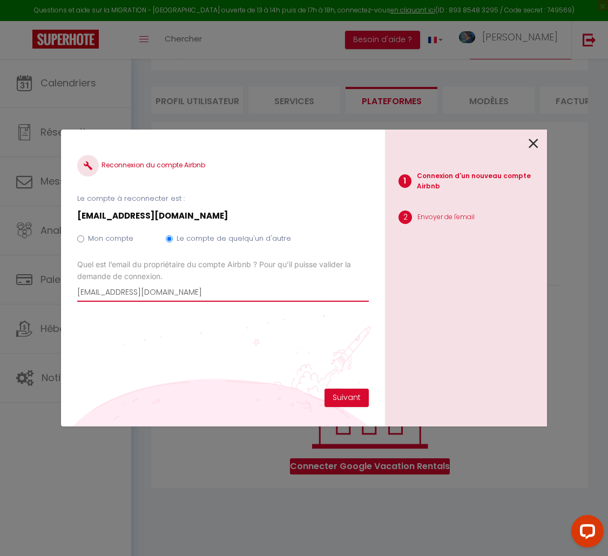
drag, startPoint x: 145, startPoint y: 291, endPoint x: 31, endPoint y: 293, distance: 113.3
click at [38, 287] on div "Reconnexion du compte Airbnb Le compte à reconnecter est : raphaellesommer@gmai…" at bounding box center [304, 278] width 608 height 556
type input "[PERSON_NAME][EMAIL_ADDRESS][DOMAIN_NAME]"
click at [332, 382] on div "Reconnexion du compte Airbnb Le compte à reconnecter est : raphaellesommer@gmai…" at bounding box center [222, 267] width 291 height 243
click at [328, 395] on button "Suivant" at bounding box center [346, 398] width 44 height 18
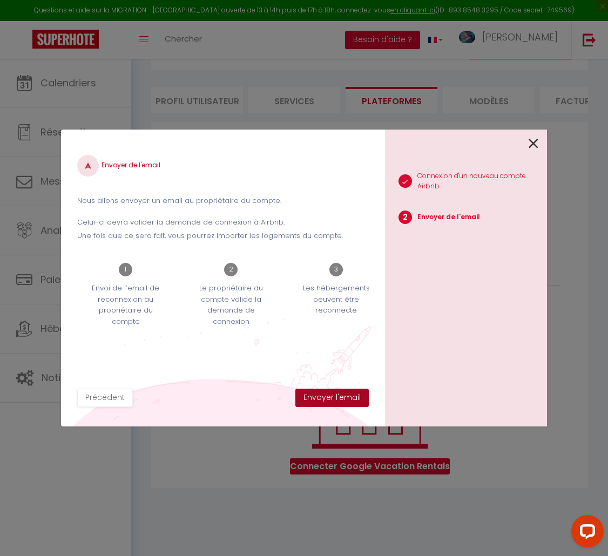
click at [311, 395] on button "Envoyer l'email" at bounding box center [331, 398] width 73 height 18
